Goal: Check status

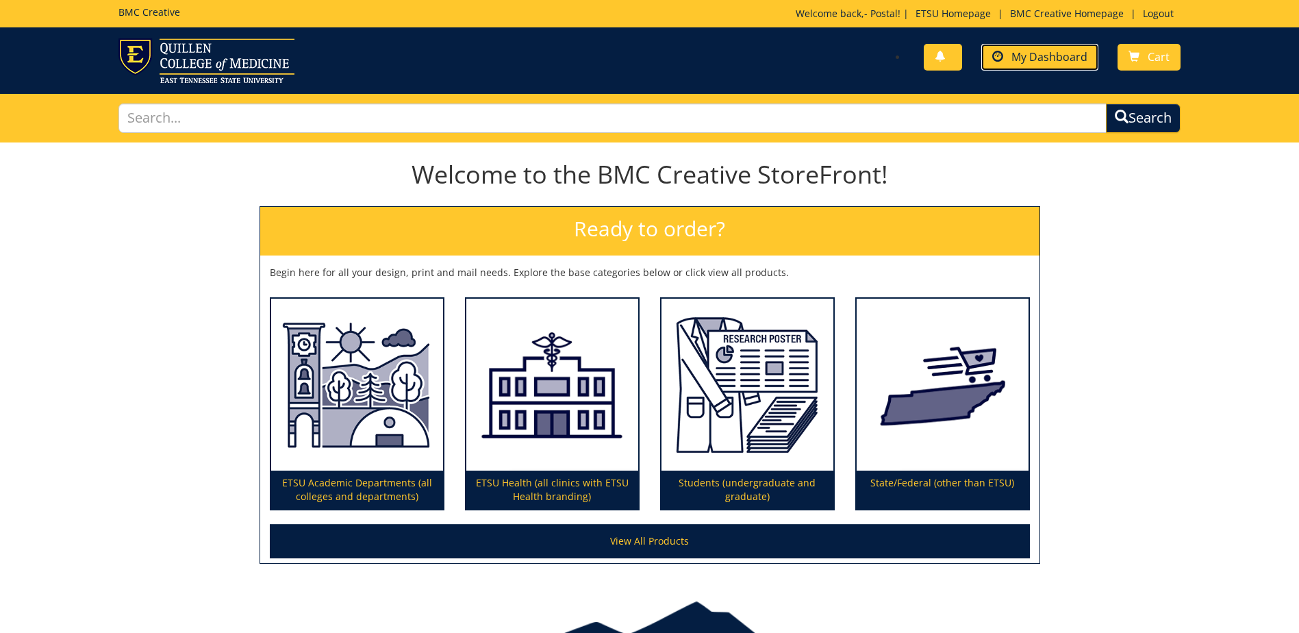
click at [1053, 61] on span "My Dashboard" at bounding box center [1050, 56] width 76 height 15
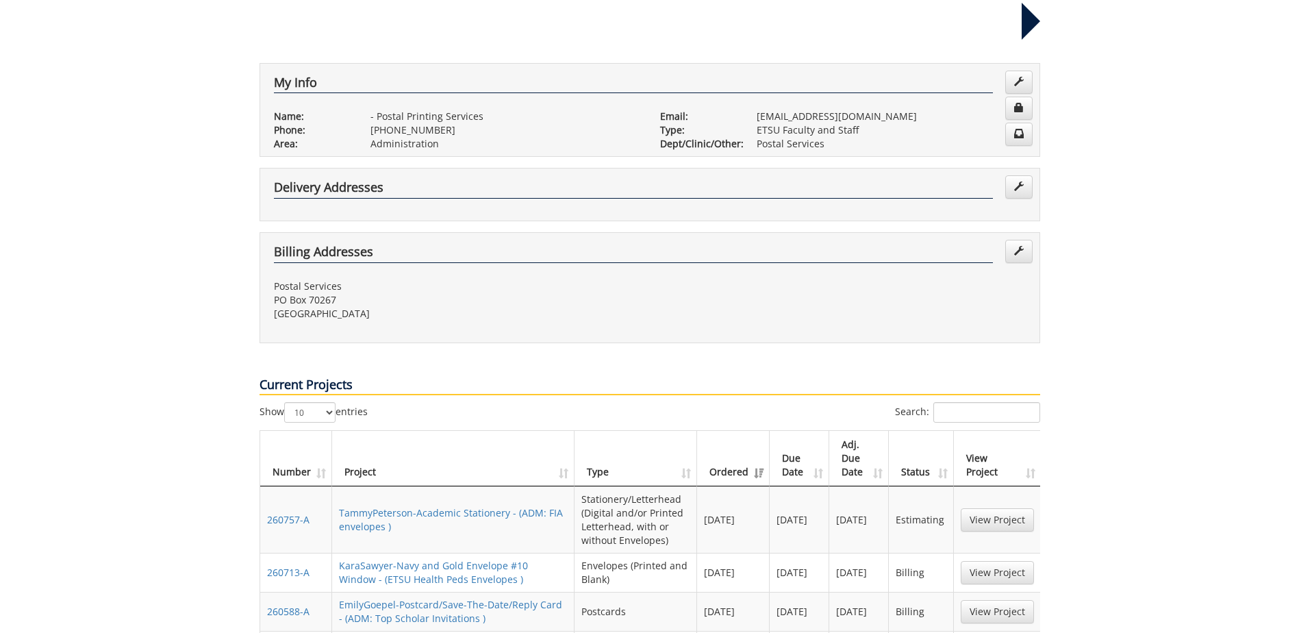
scroll to position [274, 0]
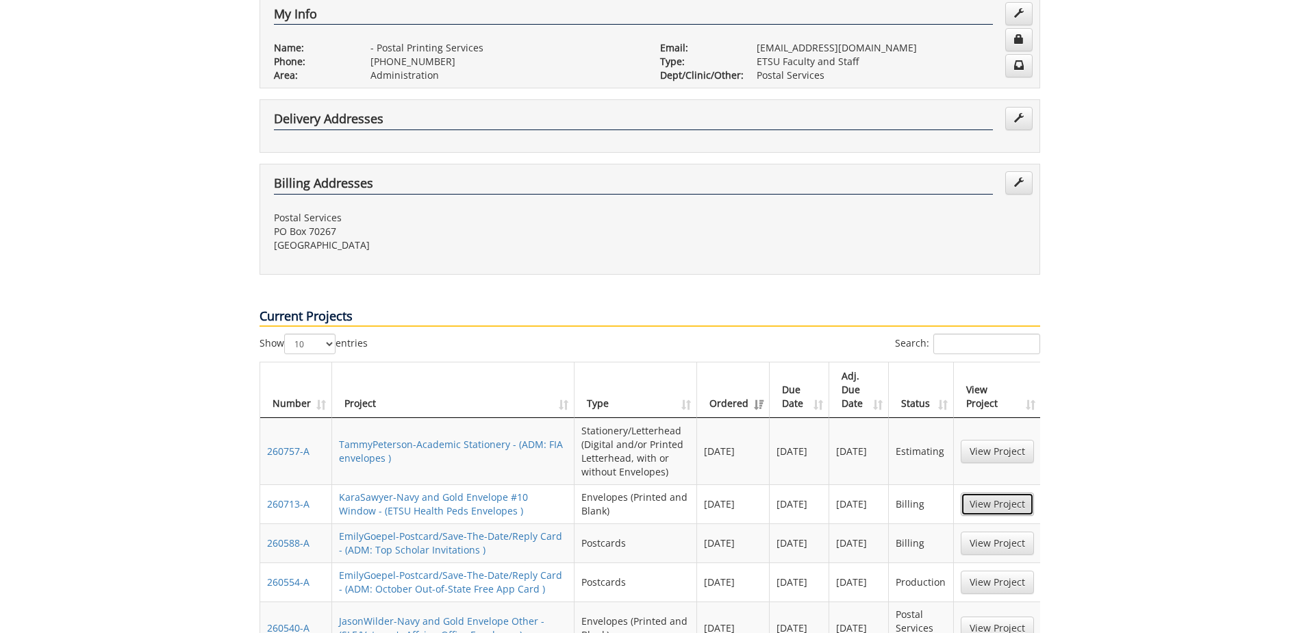
click at [1006, 492] on link "View Project" at bounding box center [997, 503] width 73 height 23
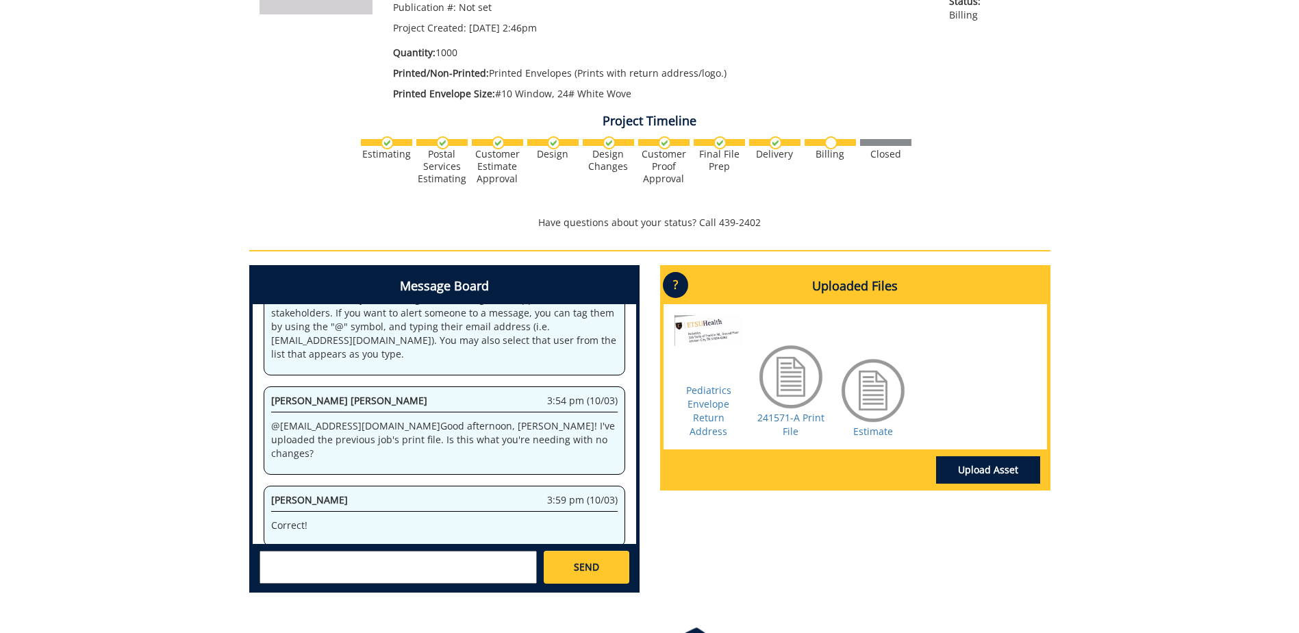
scroll to position [342, 0]
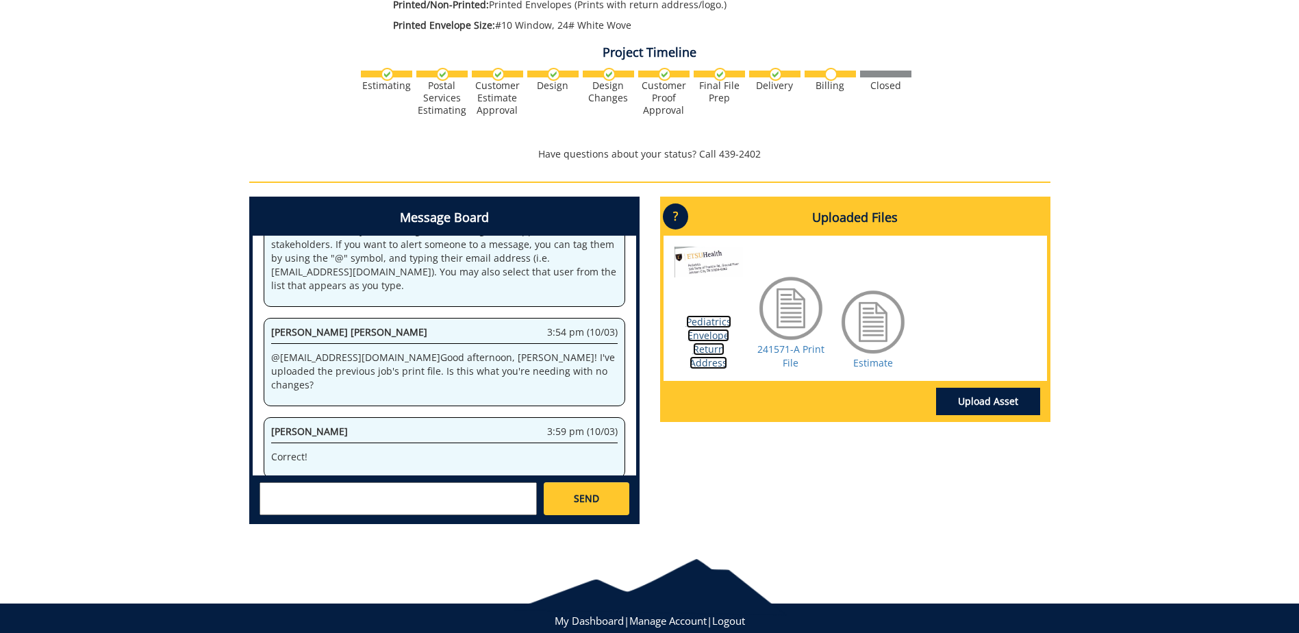
click at [713, 349] on link "Pediatrics Envelope Return Address" at bounding box center [708, 342] width 45 height 54
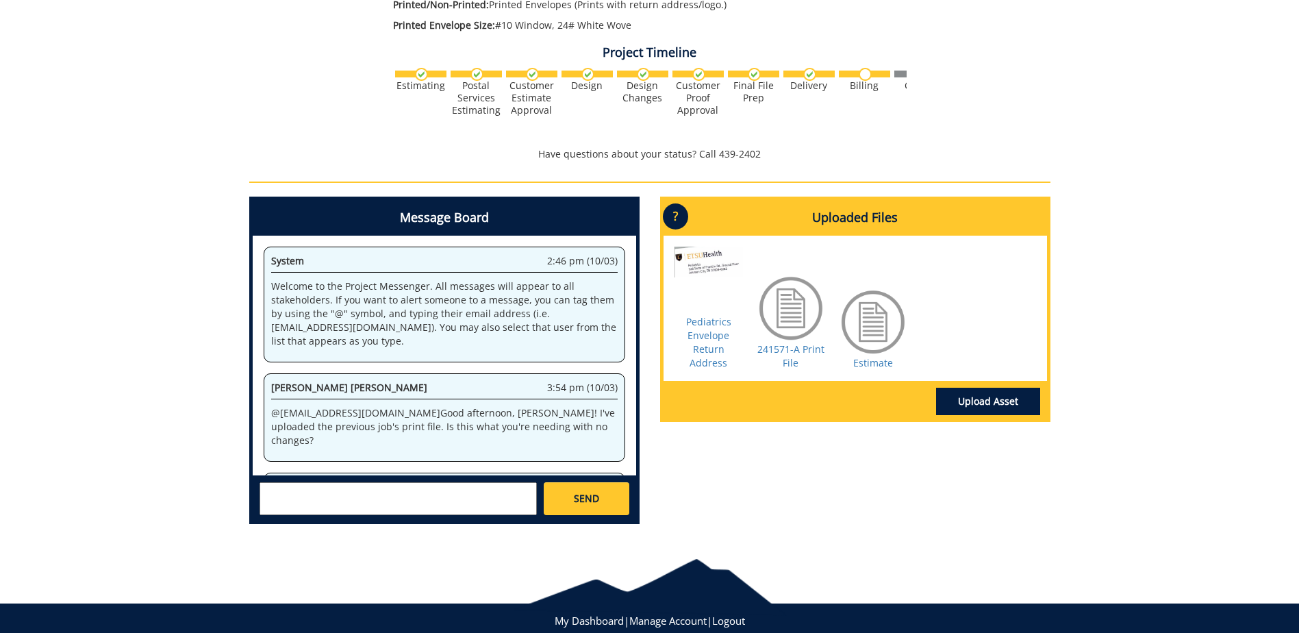
scroll to position [55, 0]
